Goal: Find specific page/section: Find specific page/section

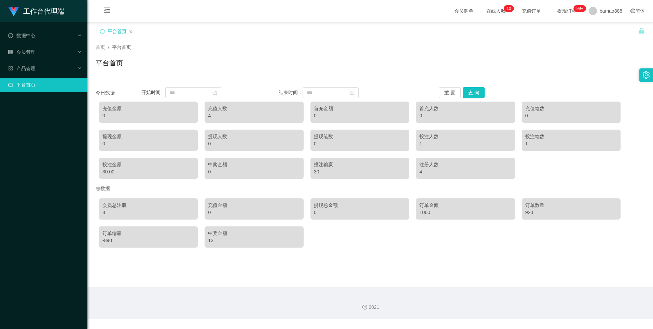
click at [242, 114] on div "4" at bounding box center [254, 115] width 92 height 7
click at [46, 37] on div "数据中心" at bounding box center [43, 36] width 87 height 14
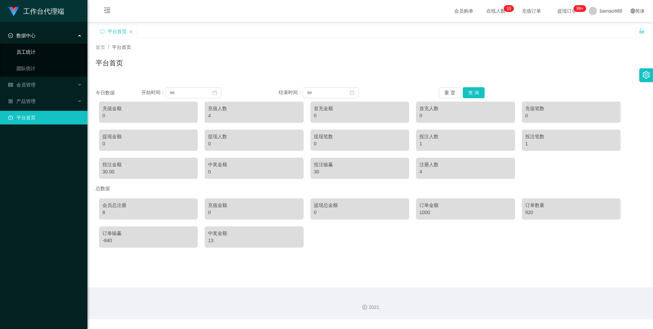
click at [42, 49] on link "员工统计" at bounding box center [49, 52] width 66 height 14
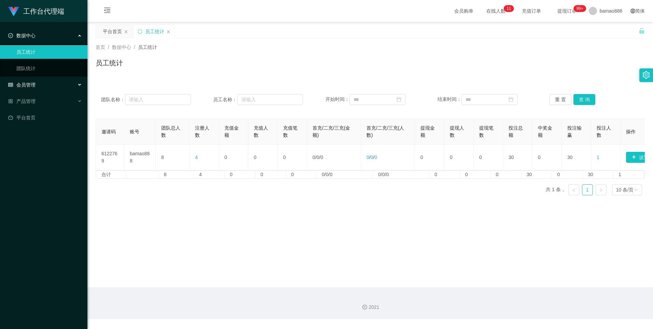
click at [35, 82] on span "会员管理" at bounding box center [21, 84] width 27 height 5
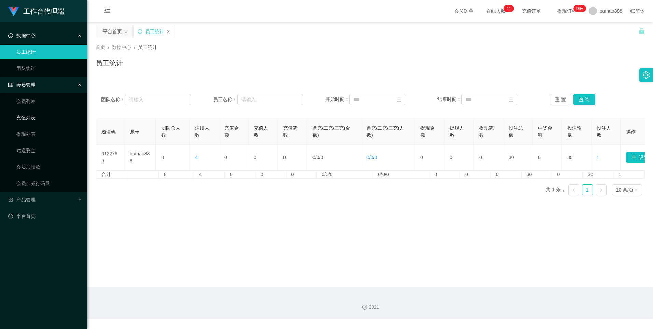
click at [35, 115] on link "充值列表" at bounding box center [49, 118] width 66 height 14
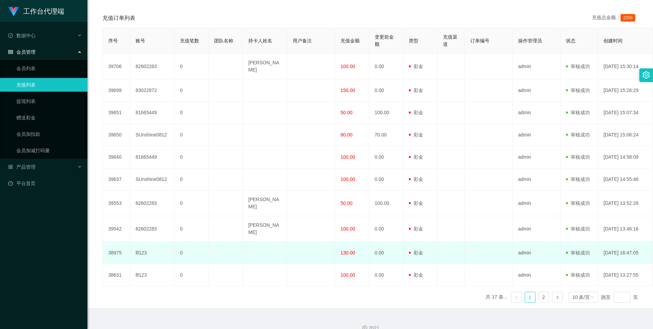
scroll to position [137, 0]
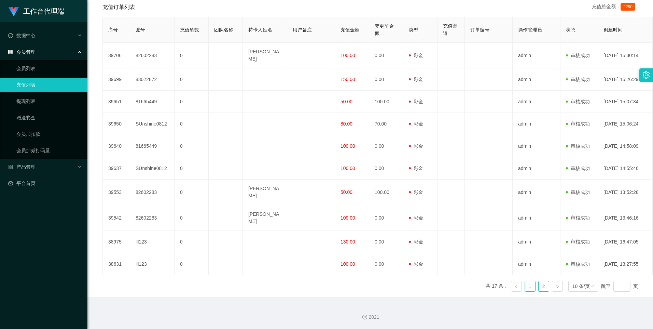
click at [543, 288] on link "2" at bounding box center [544, 286] width 10 height 10
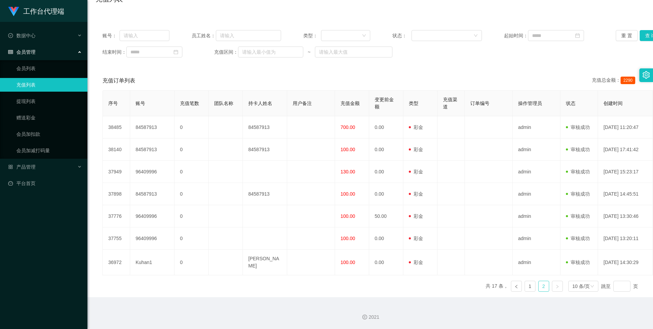
scroll to position [60, 0]
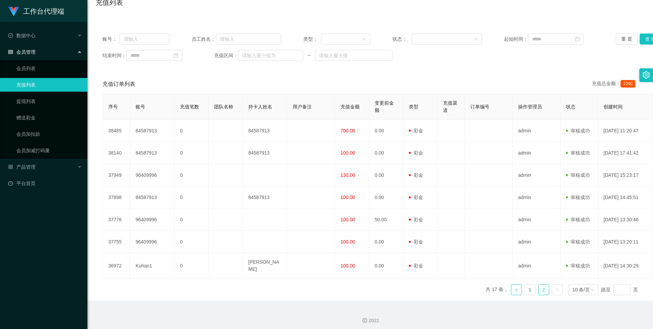
click at [515, 288] on icon "图标: left" at bounding box center [517, 290] width 4 height 4
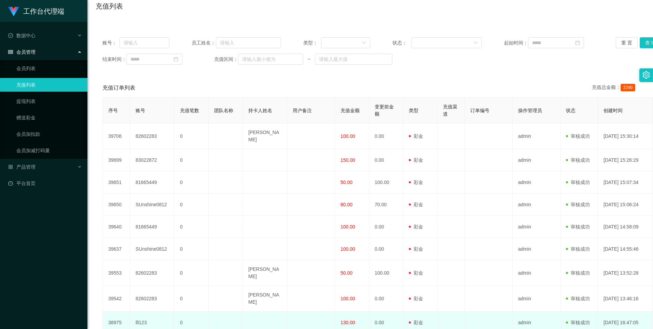
scroll to position [137, 0]
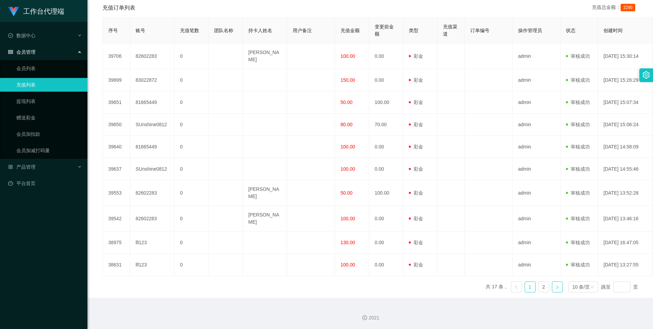
click at [556, 288] on icon "图标: right" at bounding box center [558, 287] width 4 height 4
